Goal: Information Seeking & Learning: Check status

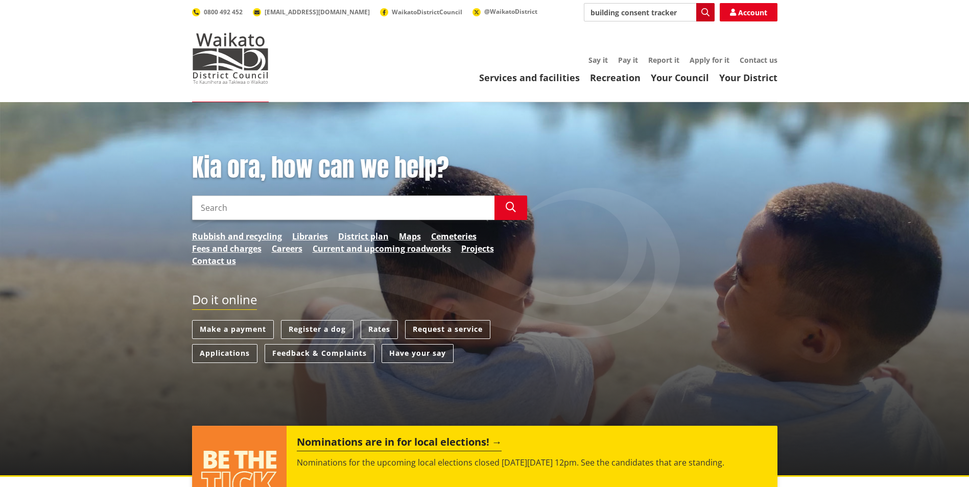
type input "building consent tracker"
click at [712, 14] on button "Search" at bounding box center [705, 12] width 18 height 18
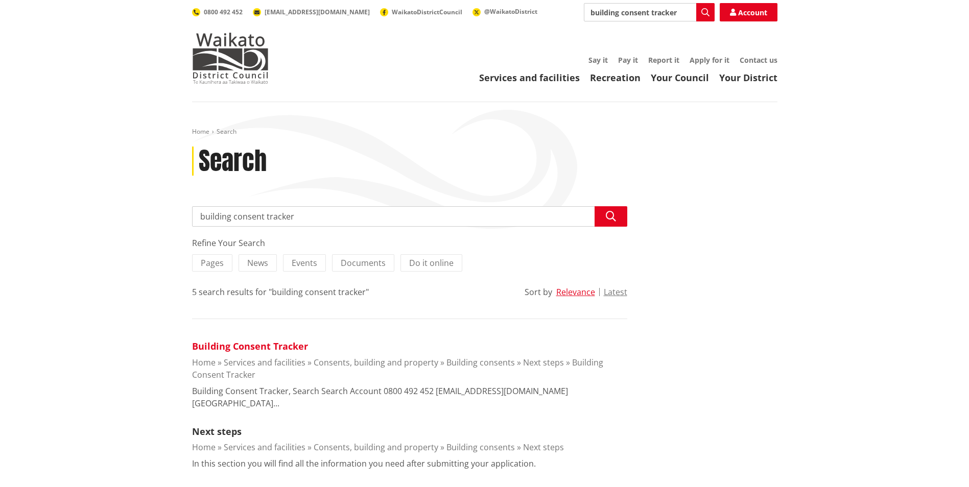
click at [294, 349] on link "Building Consent Tracker" at bounding box center [250, 346] width 116 height 12
click at [208, 346] on link "Building Consent Tracker" at bounding box center [250, 346] width 116 height 12
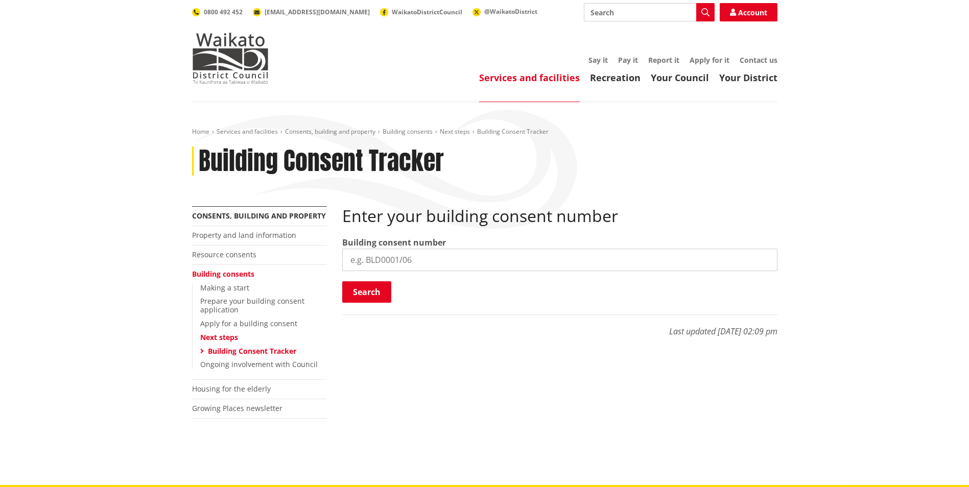
click at [454, 265] on input "search" at bounding box center [559, 260] width 435 height 22
type input "bld1339/25"
